Goal: Task Accomplishment & Management: Complete application form

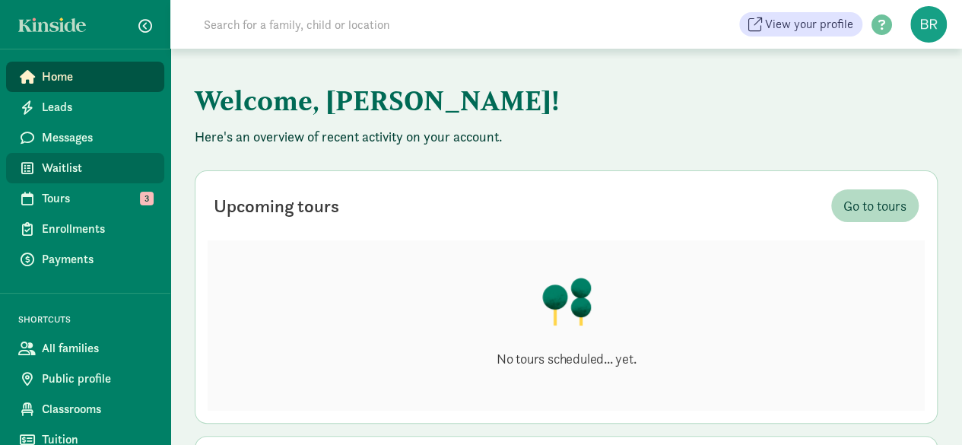
click at [68, 174] on span "Waitlist" at bounding box center [97, 168] width 110 height 18
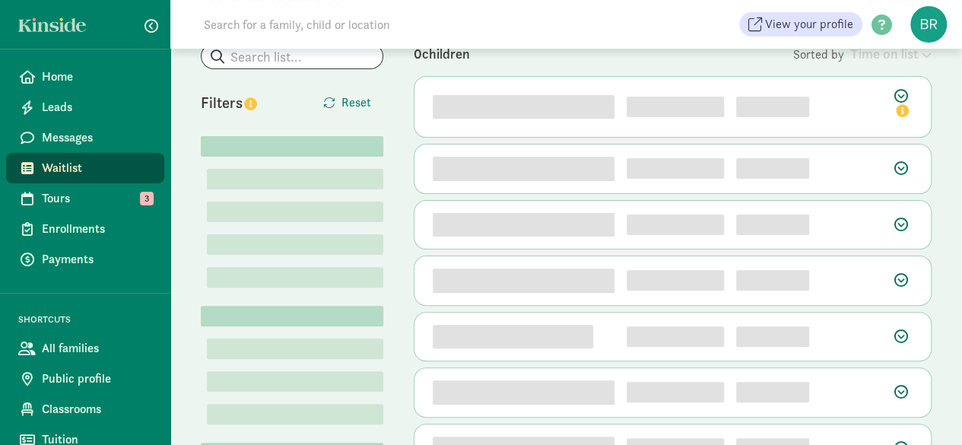
scroll to position [97, 0]
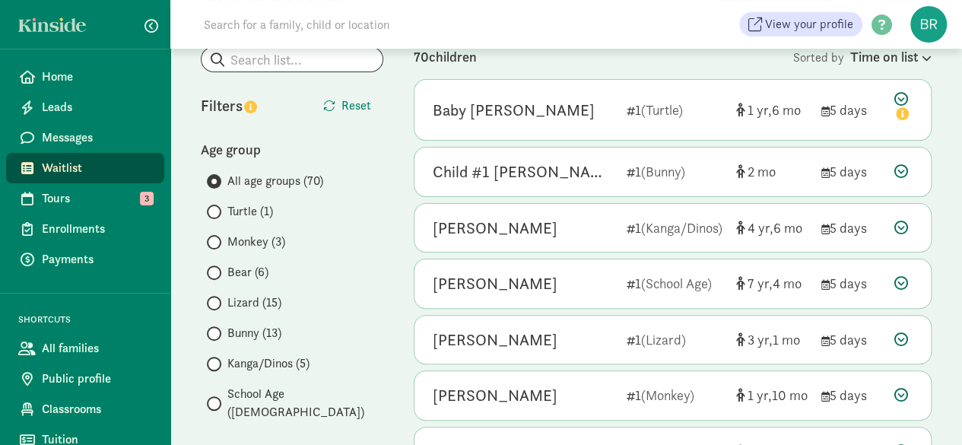
click at [220, 333] on span at bounding box center [214, 333] width 14 height 14
click at [217, 333] on input "Bunny (13)" at bounding box center [212, 334] width 10 height 10
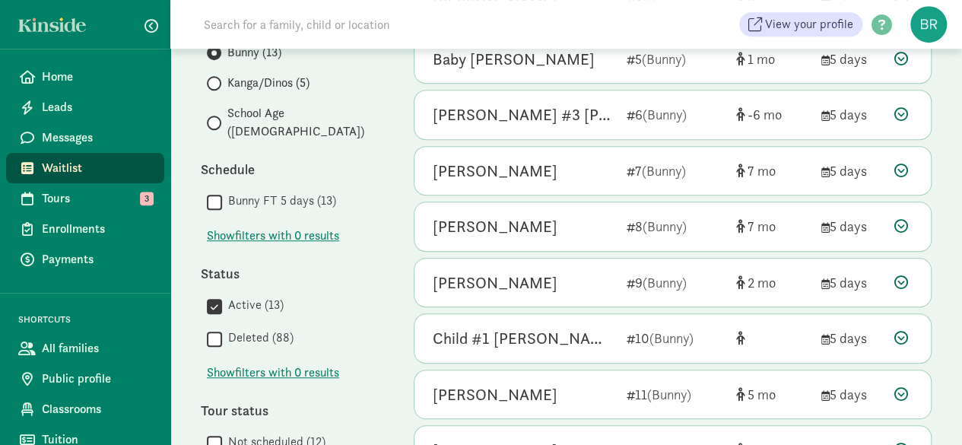
scroll to position [0, 0]
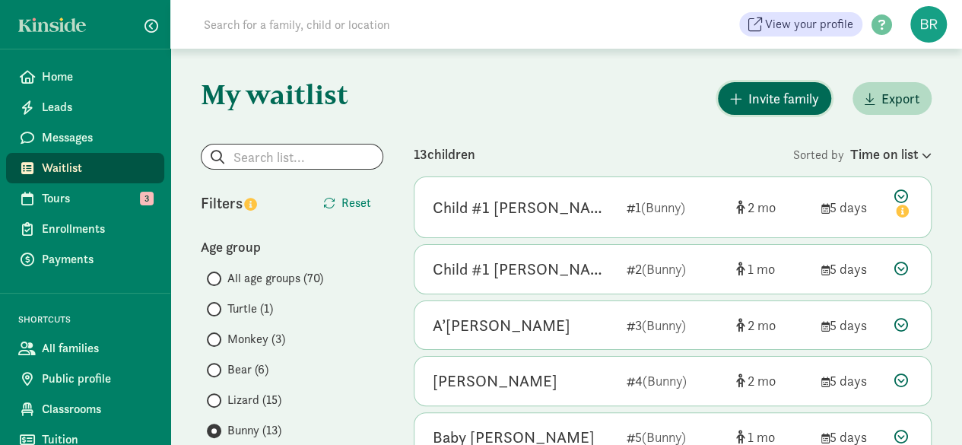
click at [794, 99] on span "Invite family" at bounding box center [783, 98] width 71 height 21
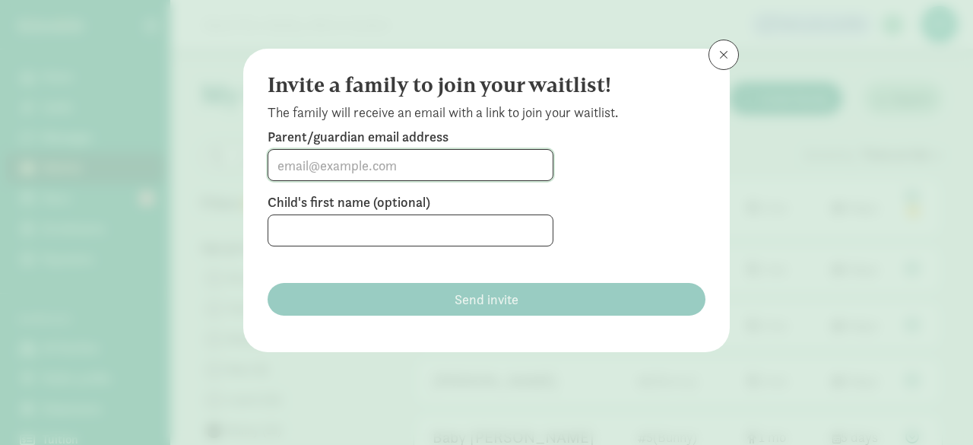
click at [383, 167] on input at bounding box center [410, 165] width 284 height 30
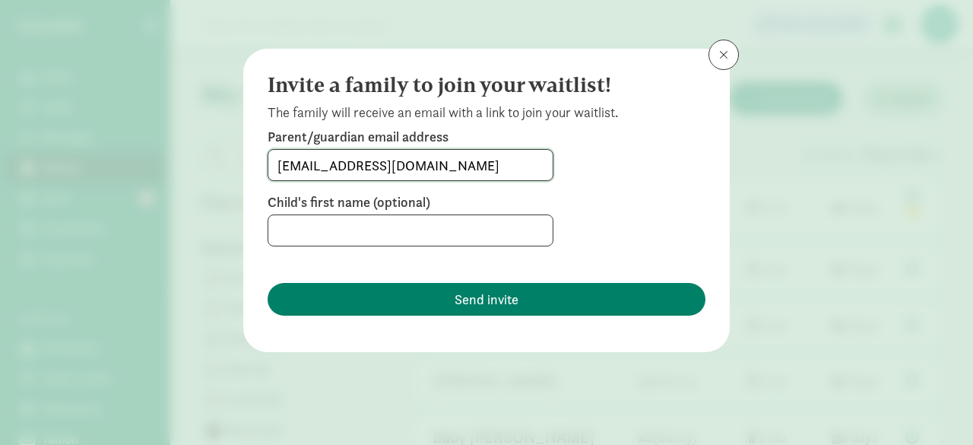
type input "[EMAIL_ADDRESS][DOMAIN_NAME]"
click at [359, 230] on input at bounding box center [410, 230] width 284 height 30
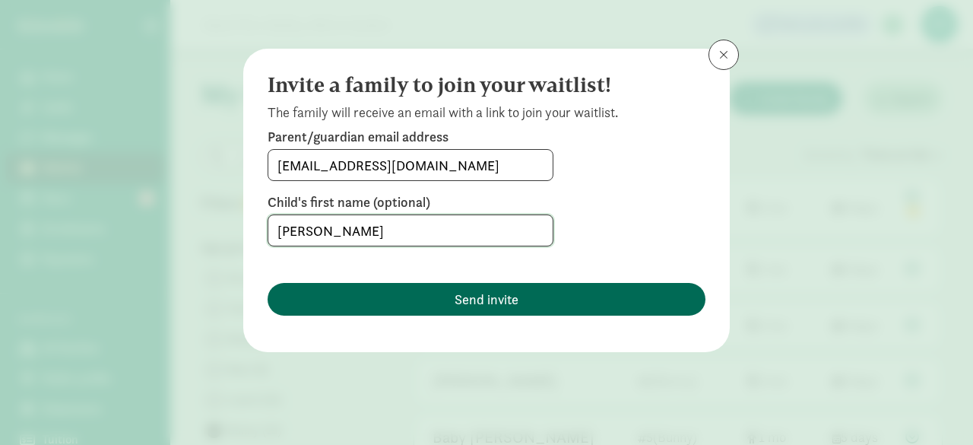
type input "[PERSON_NAME]"
click at [379, 302] on span "Send invite" at bounding box center [487, 299] width 414 height 21
